Goal: Task Accomplishment & Management: Manage account settings

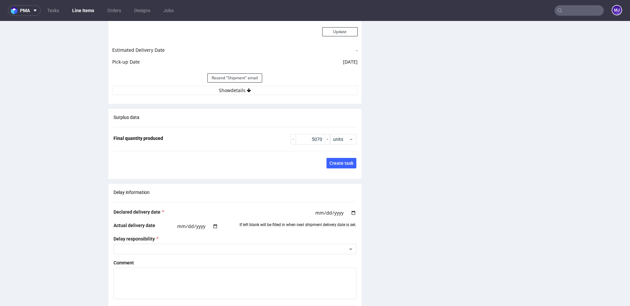
scroll to position [1042, 0]
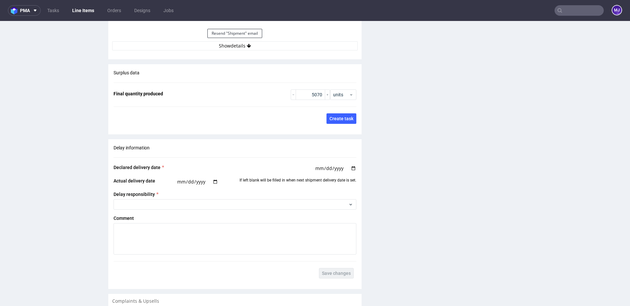
click at [246, 40] on div "Resend "Shipment" email" at bounding box center [234, 34] width 245 height 16
click at [243, 44] on button "Show details" at bounding box center [234, 45] width 245 height 9
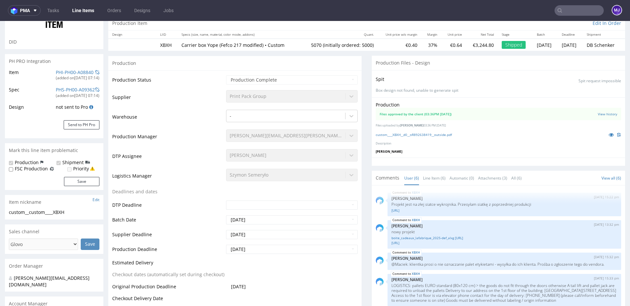
scroll to position [0, 0]
